Goal: Information Seeking & Learning: Learn about a topic

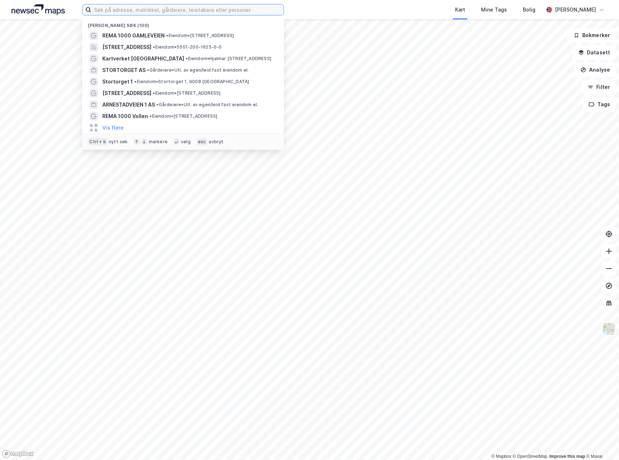
click at [162, 11] on input at bounding box center [187, 9] width 192 height 11
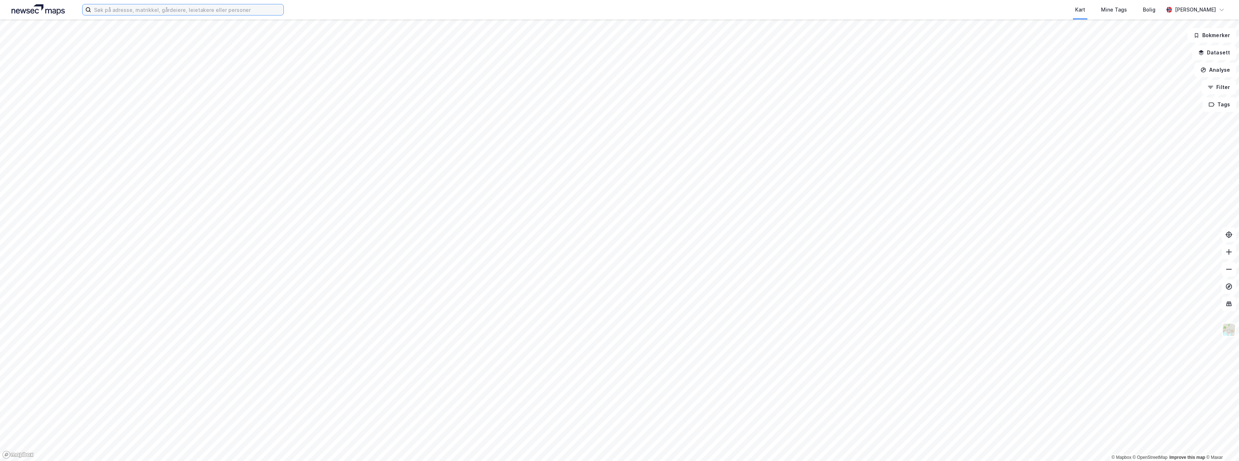
click at [156, 14] on input at bounding box center [187, 9] width 192 height 11
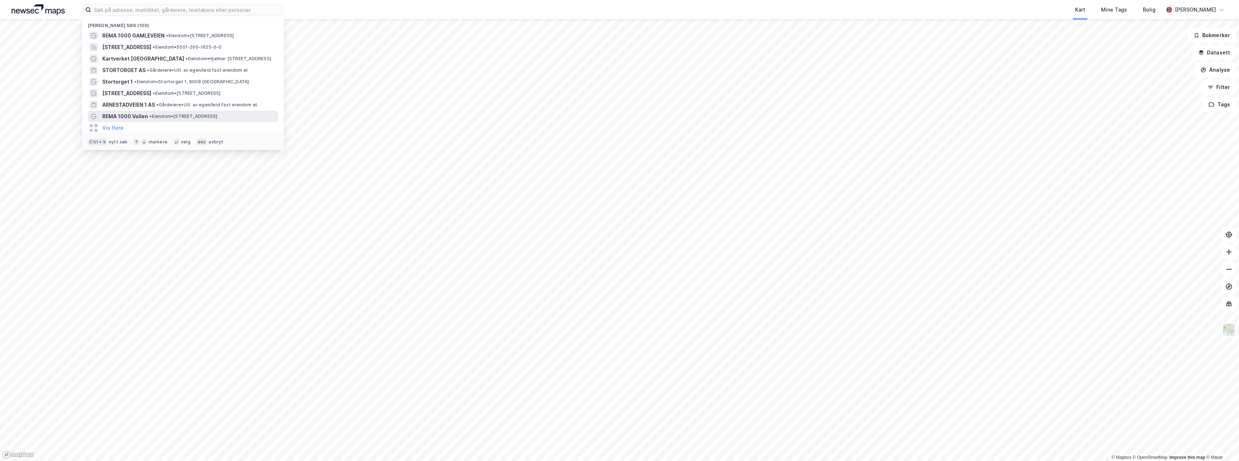
click at [136, 116] on span "REMA 1000 Vollen" at bounding box center [125, 116] width 46 height 9
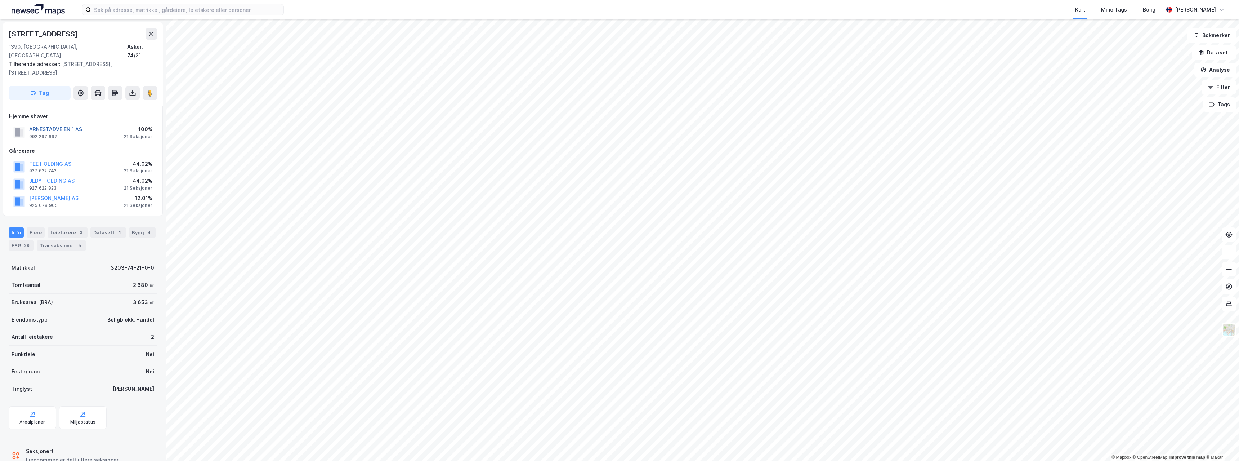
click at [0, 0] on button "ARNESTADVEIEN 1 AS" at bounding box center [0, 0] width 0 height 0
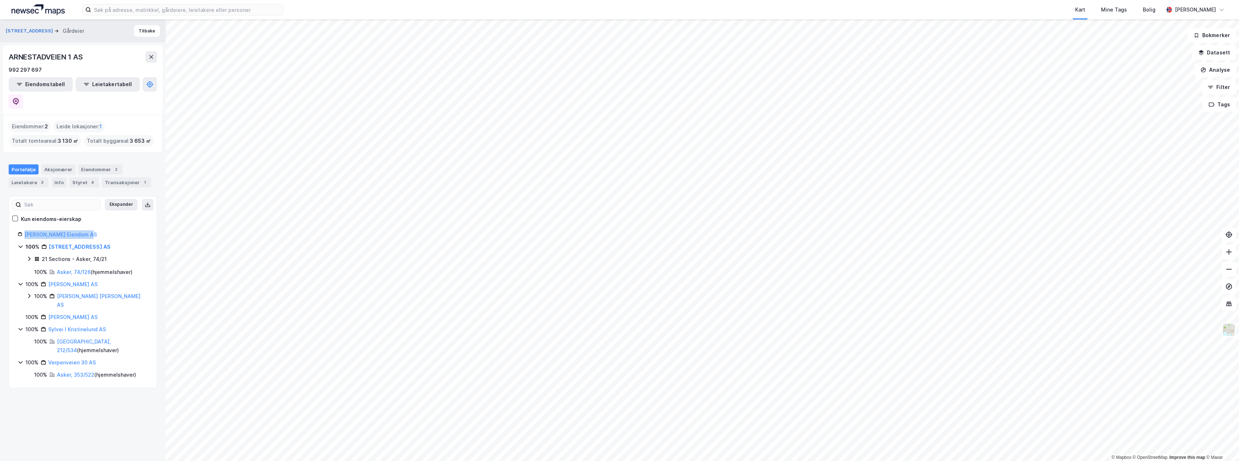
drag, startPoint x: 102, startPoint y: 215, endPoint x: 11, endPoint y: 215, distance: 91.1
click at [11, 230] on div "[PERSON_NAME] AS 100% Arnestadveien 1 AS 21 Sections - Asker, 74/21 100% Asker,…" at bounding box center [83, 304] width 148 height 149
click at [106, 230] on div "[PERSON_NAME] Eiendom AS" at bounding box center [86, 234] width 124 height 9
click at [70, 231] on link "[PERSON_NAME] Eiendom AS" at bounding box center [60, 234] width 72 height 6
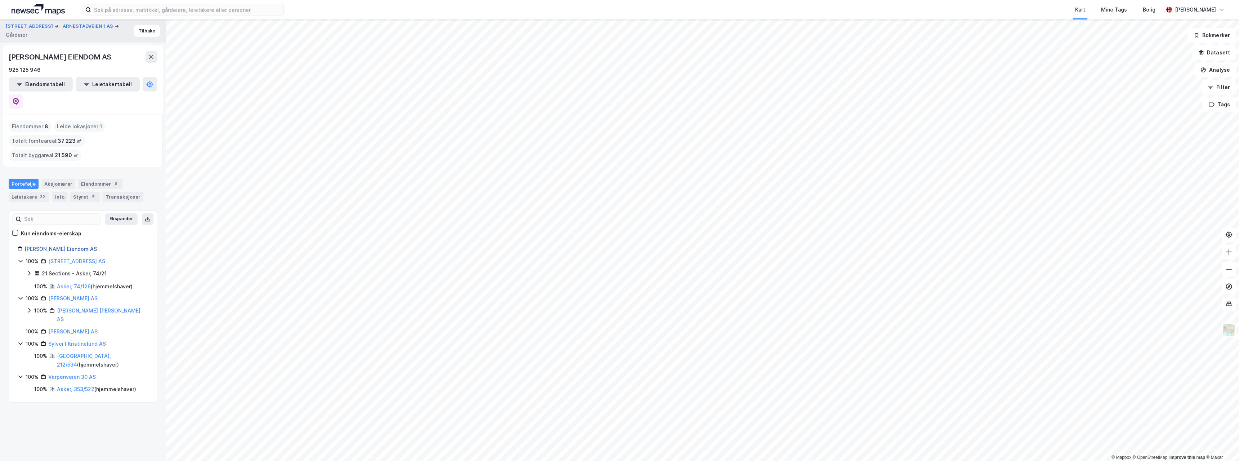
click at [61, 246] on link "[PERSON_NAME] Eiendom AS" at bounding box center [60, 249] width 72 height 6
click at [59, 246] on link "[PERSON_NAME] Eiendom AS" at bounding box center [60, 249] width 72 height 6
click at [23, 94] on button at bounding box center [16, 101] width 14 height 14
